Goal: Task Accomplishment & Management: Manage account settings

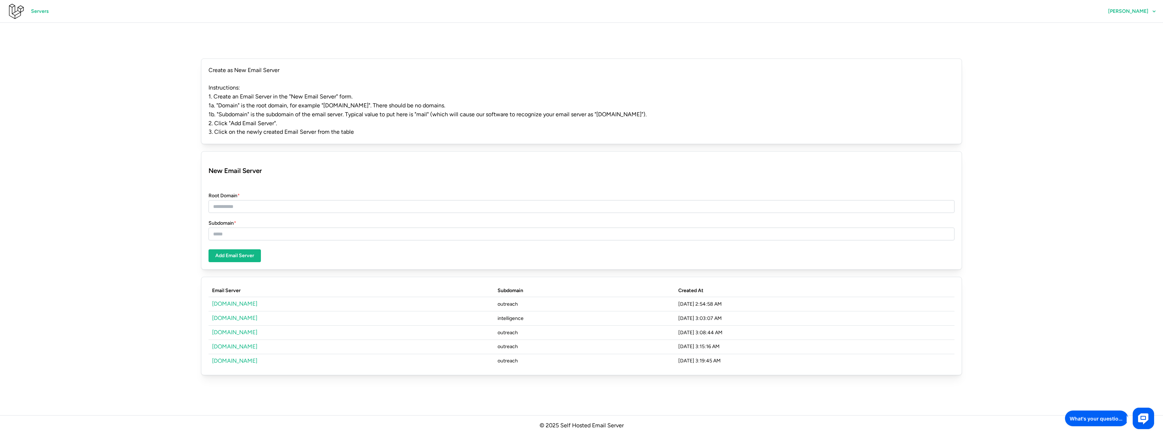
click at [240, 329] on link "[DOMAIN_NAME]" at bounding box center [234, 332] width 45 height 7
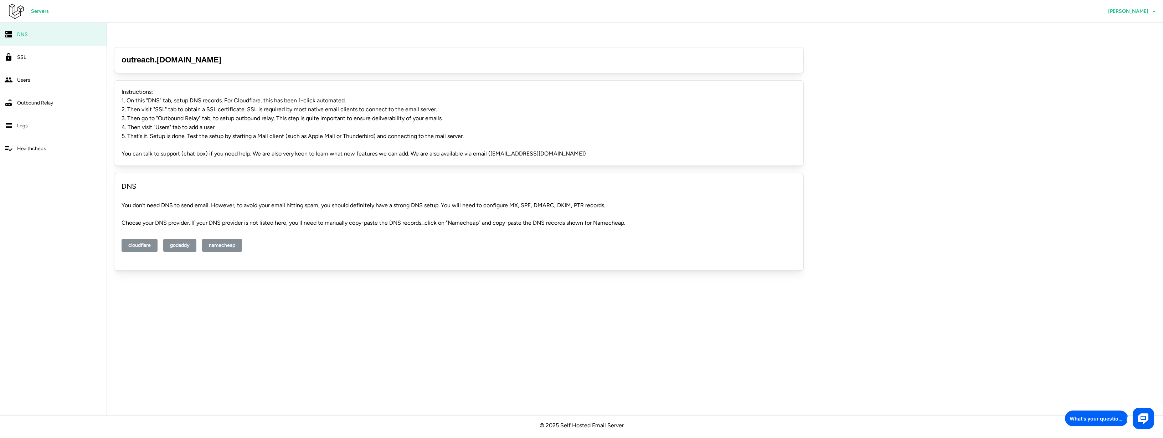
click at [11, 75] on icon at bounding box center [8, 79] width 9 height 17
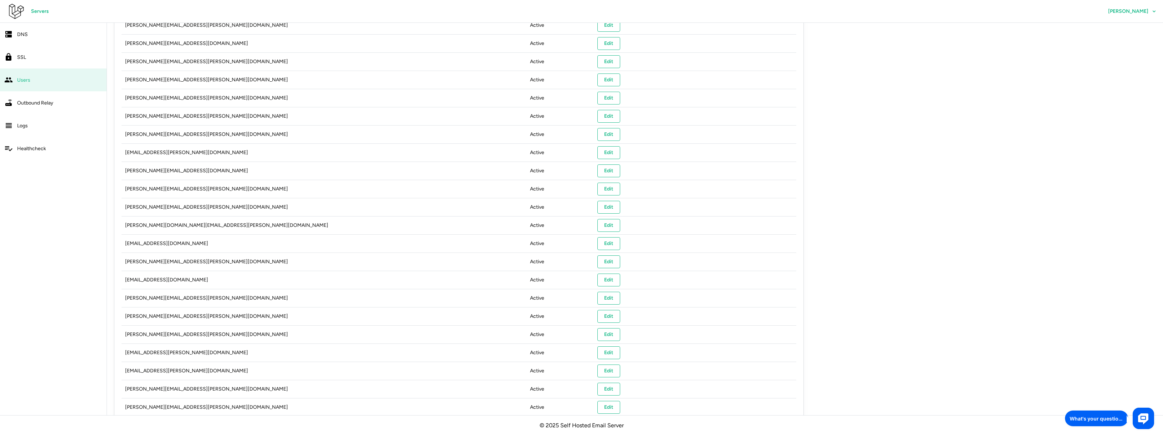
scroll to position [351, 0]
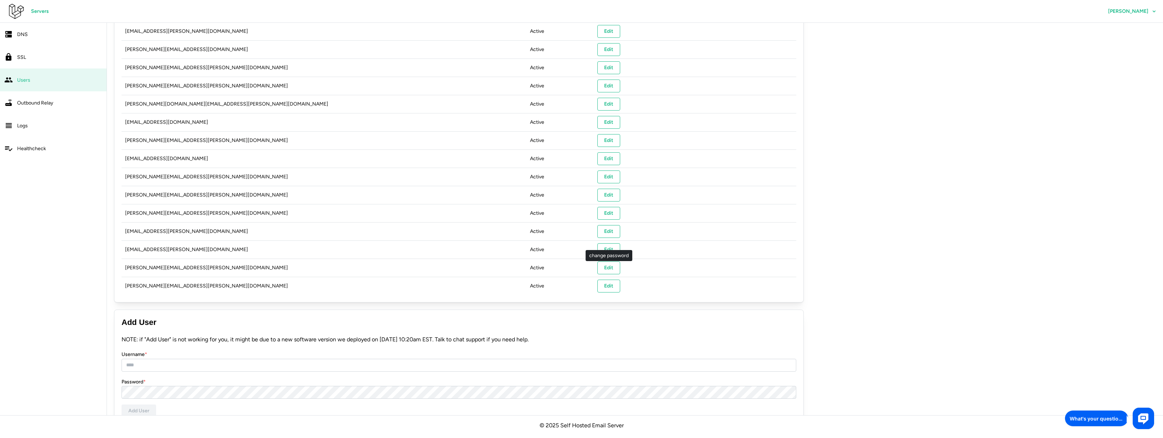
click at [615, 279] on button "Edit" at bounding box center [608, 285] width 23 height 13
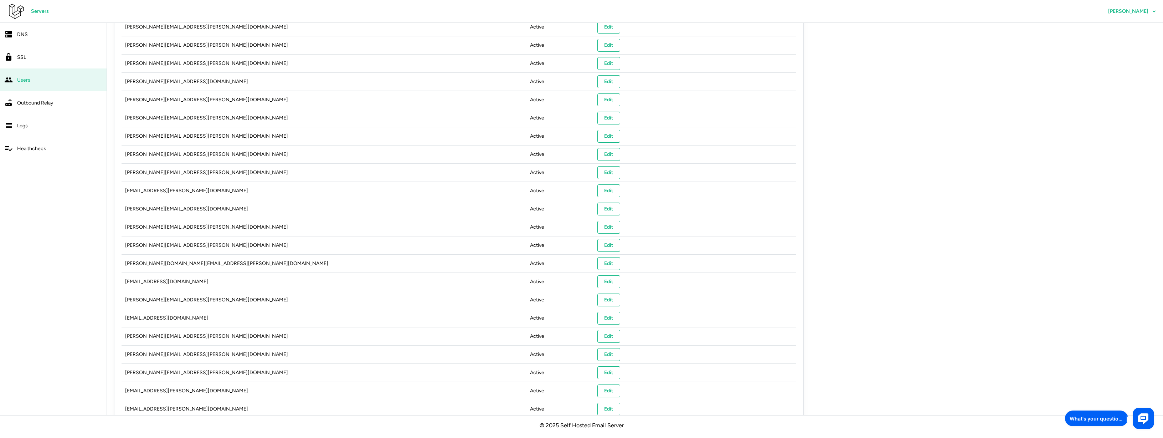
scroll to position [0, 0]
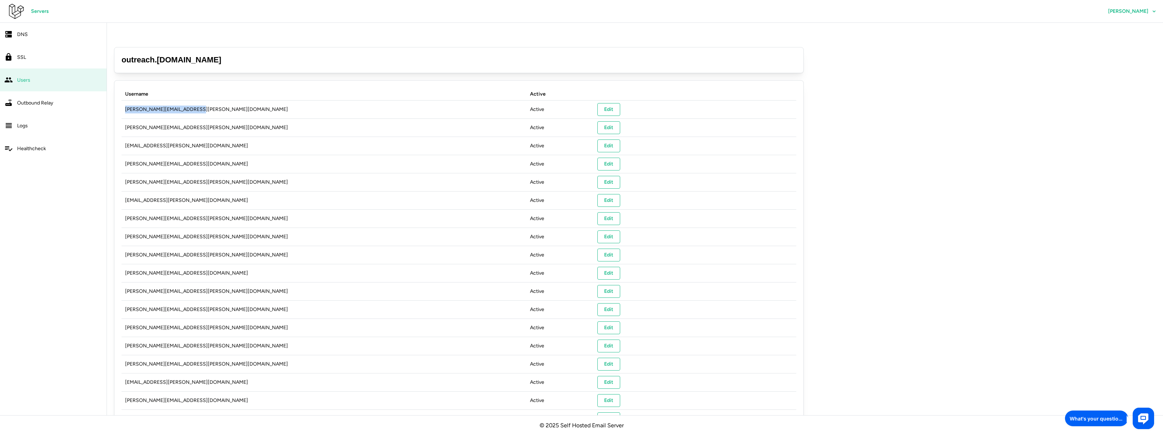
drag, startPoint x: 194, startPoint y: 93, endPoint x: 123, endPoint y: 93, distance: 71.3
click at [123, 101] on td "adriana.blake@triseed.space" at bounding box center [324, 110] width 405 height 18
copy td "adriana.blake@triseed.space"
click at [47, 19] on div "Servers" at bounding box center [31, 11] width 48 height 17
click at [43, 15] on span "Servers" at bounding box center [40, 11] width 18 height 12
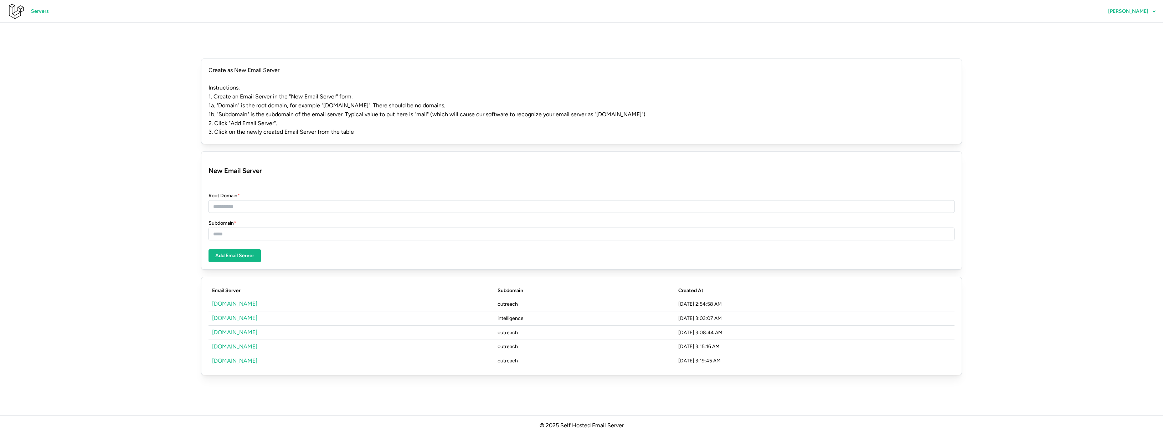
click at [248, 343] on link "triseed.solutions" at bounding box center [234, 346] width 45 height 7
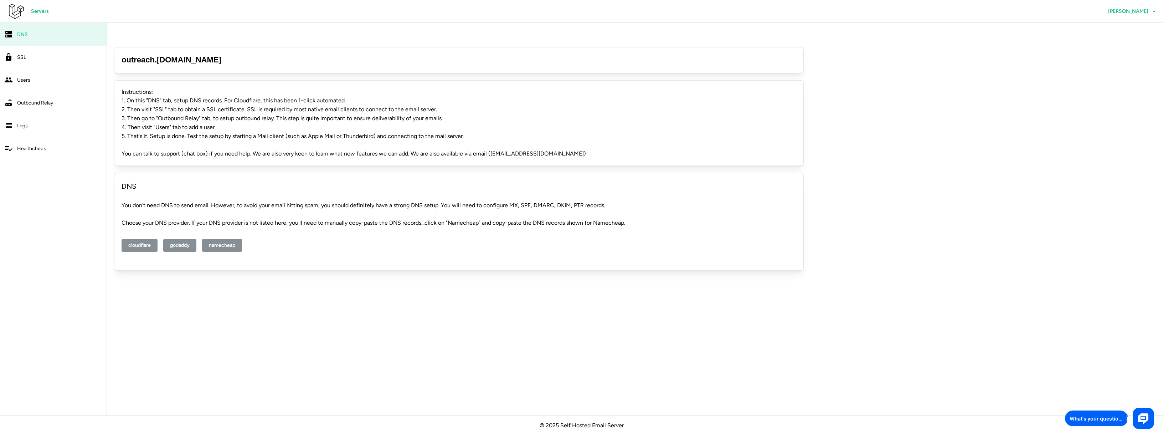
click at [21, 77] on span "Users" at bounding box center [23, 80] width 13 height 6
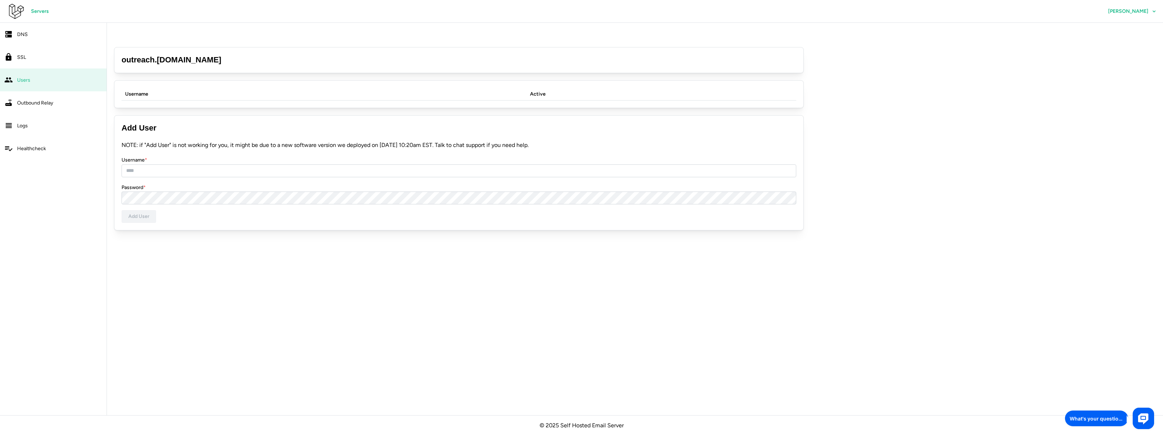
click at [26, 87] on link "Users" at bounding box center [53, 79] width 107 height 23
click at [42, 12] on span "Servers" at bounding box center [40, 11] width 18 height 12
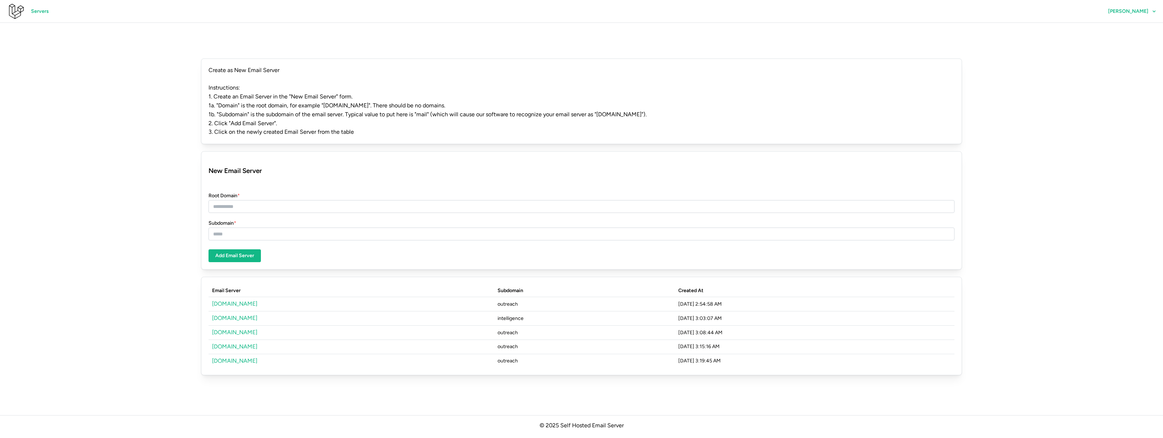
click at [227, 357] on link "[DOMAIN_NAME]" at bounding box center [234, 360] width 45 height 7
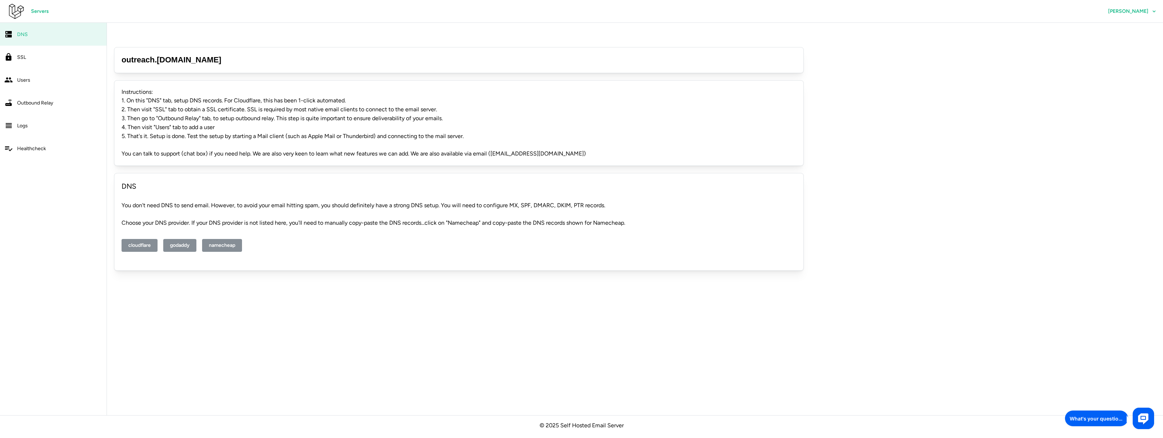
click at [23, 84] on div "Users" at bounding box center [59, 80] width 85 height 9
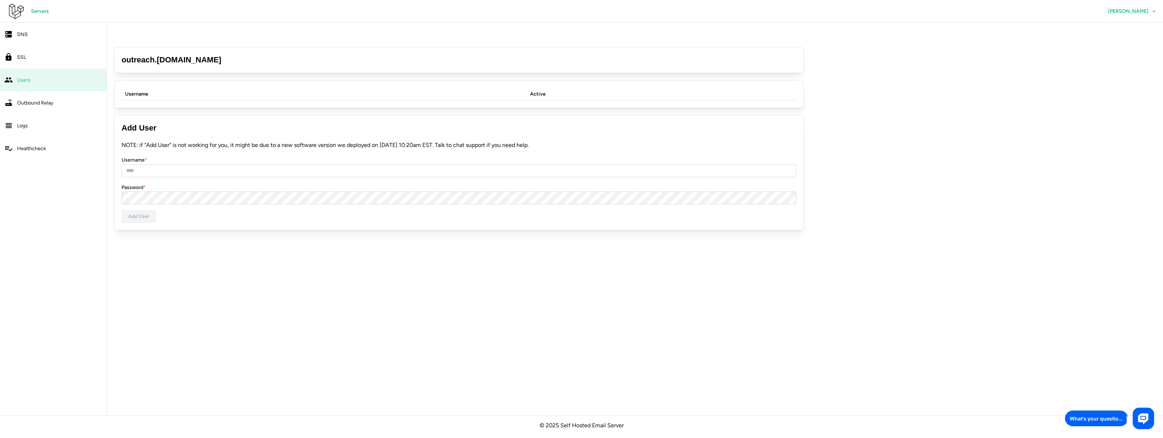
click at [40, 13] on span "Servers" at bounding box center [40, 11] width 18 height 12
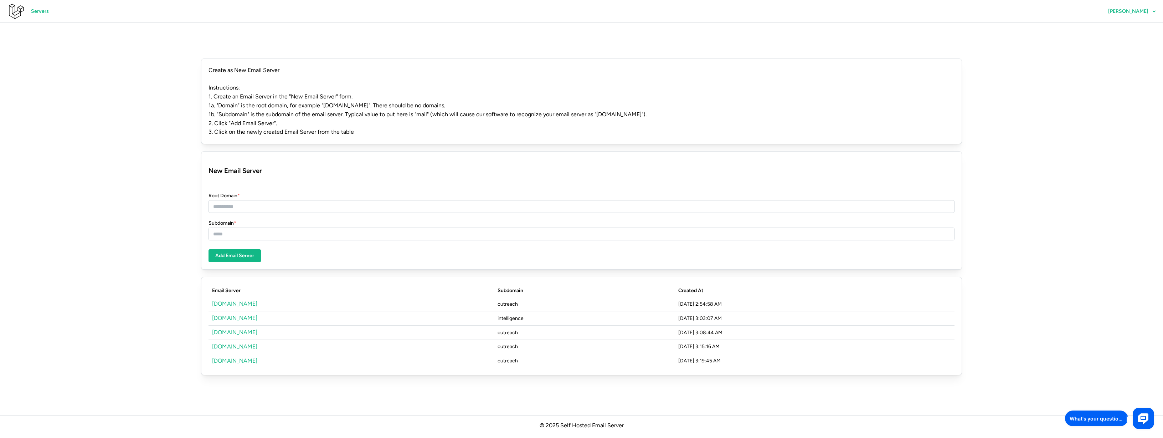
drag, startPoint x: 260, startPoint y: 330, endPoint x: 212, endPoint y: 330, distance: 48.5
click at [212, 339] on td "triseed.solutions" at bounding box center [352, 346] width 286 height 14
copy link "triseed.solutions"
click at [232, 357] on link "[DOMAIN_NAME]" at bounding box center [234, 360] width 45 height 7
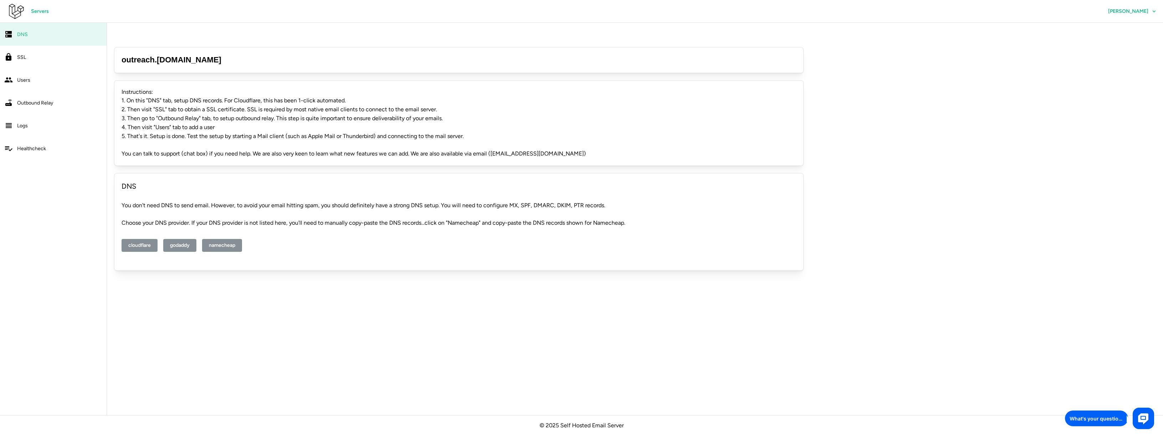
click at [26, 102] on span "Outbound Relay" at bounding box center [35, 103] width 36 height 6
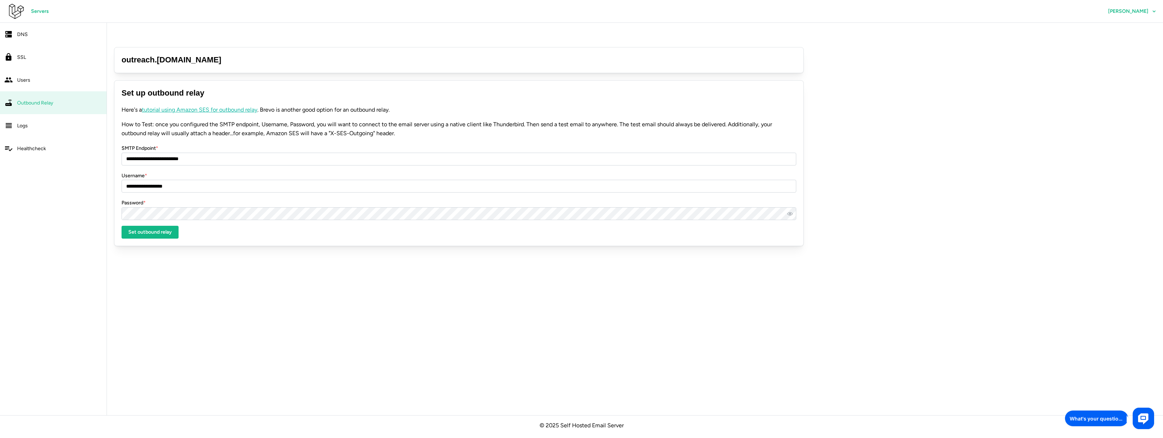
click at [1133, 12] on span "[PERSON_NAME]" at bounding box center [1128, 11] width 40 height 5
click at [1132, 50] on span "Log out" at bounding box center [1140, 49] width 17 height 12
